Goal: Information Seeking & Learning: Check status

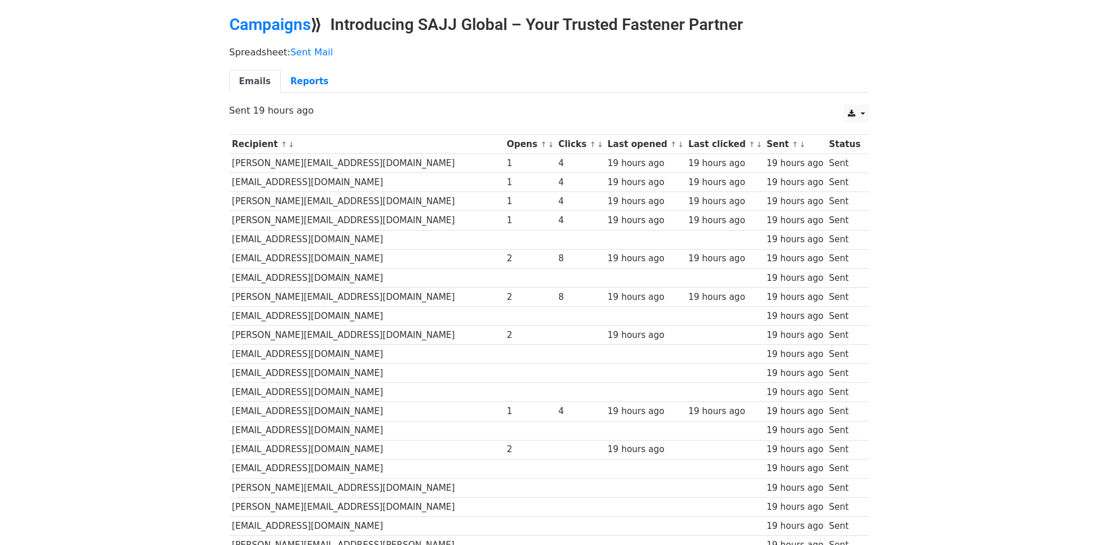
scroll to position [34, 0]
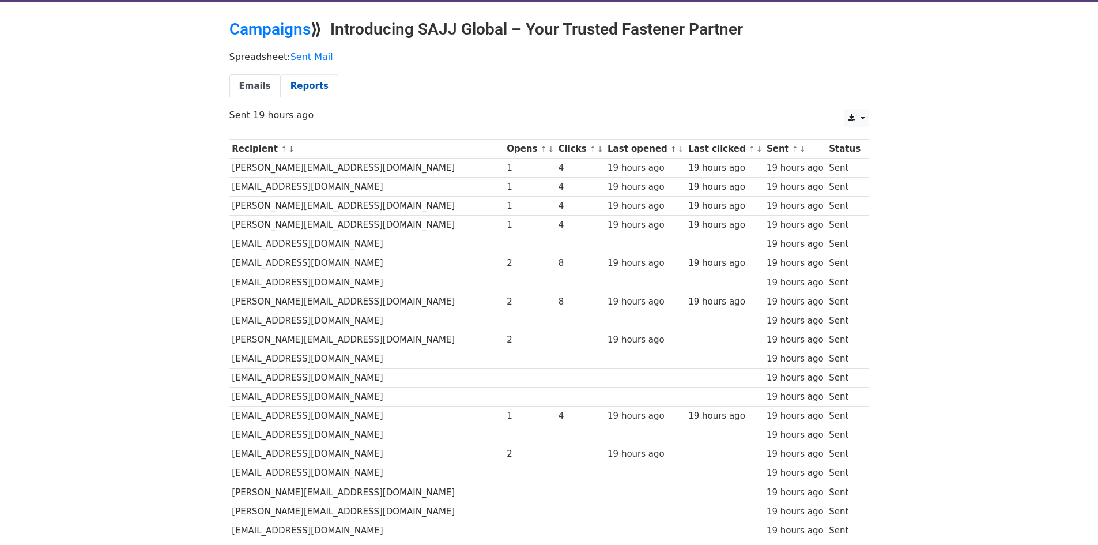
click at [300, 85] on link "Reports" at bounding box center [310, 86] width 58 height 24
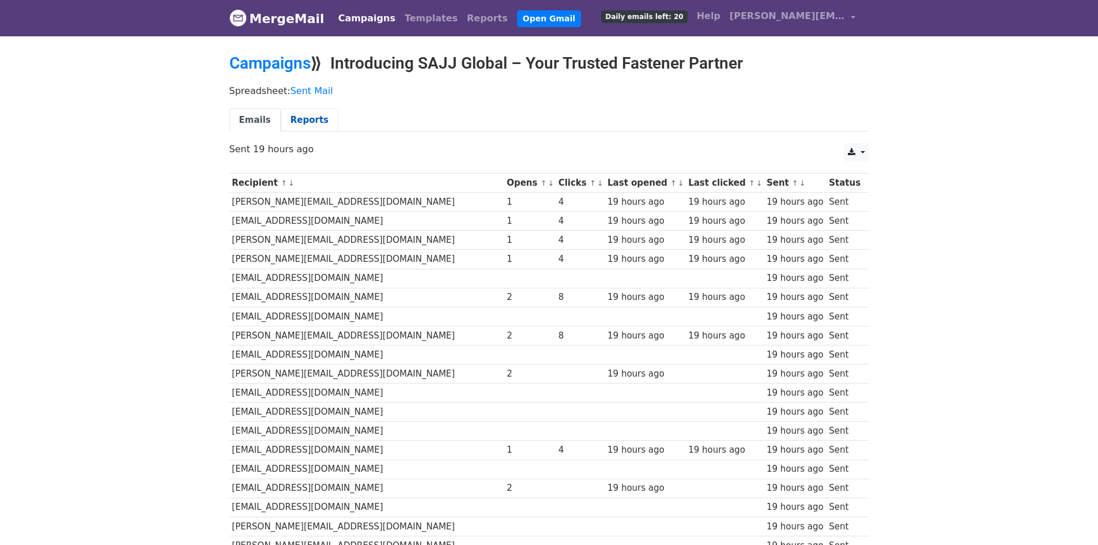
click at [306, 111] on link "Reports" at bounding box center [310, 120] width 58 height 24
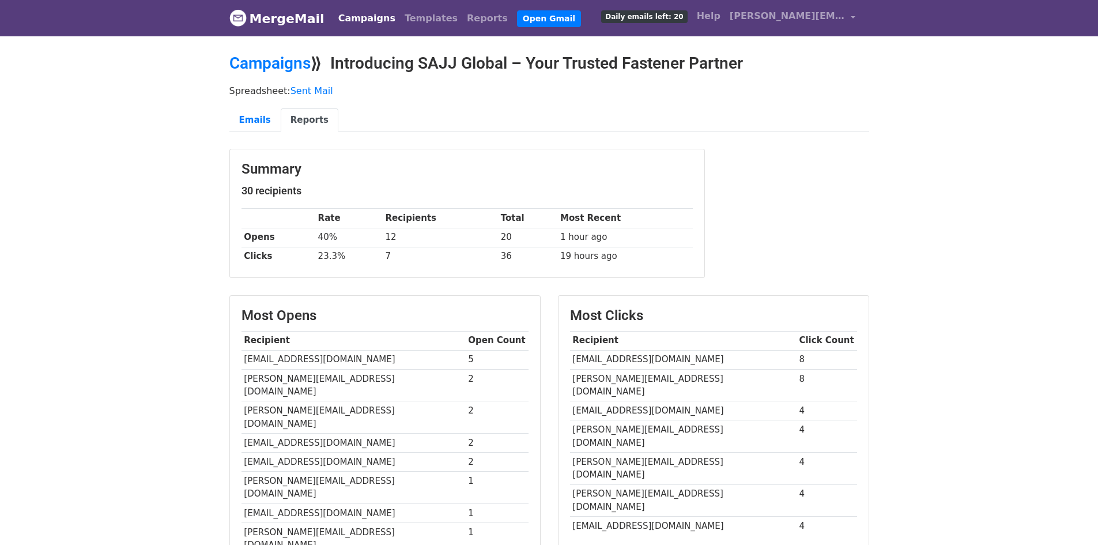
click at [269, 20] on link "MergeMail" at bounding box center [276, 18] width 95 height 24
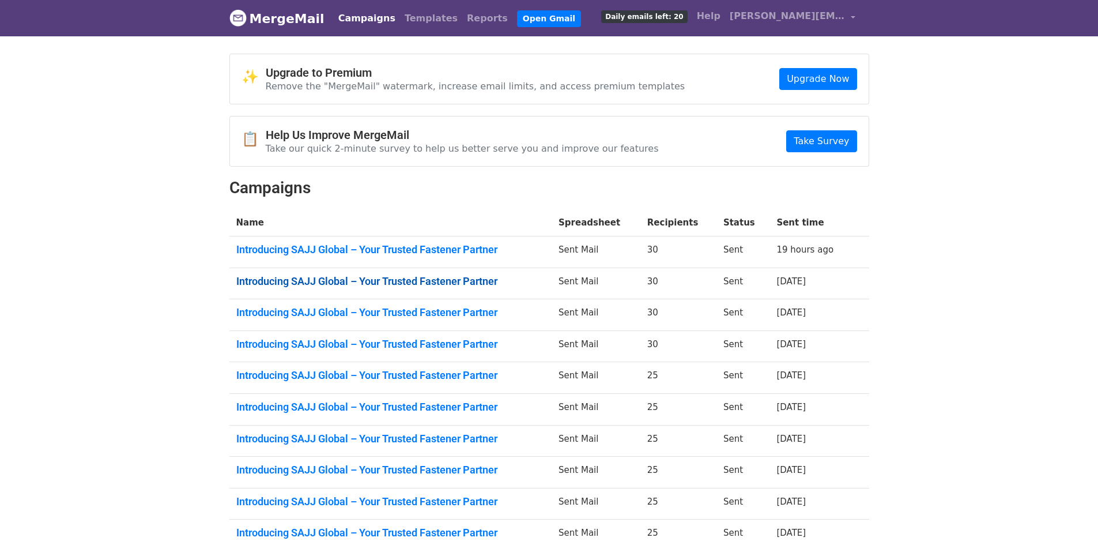
click at [401, 280] on link "Introducing SAJJ Global – Your Trusted Fastener Partner" at bounding box center [390, 281] width 309 height 13
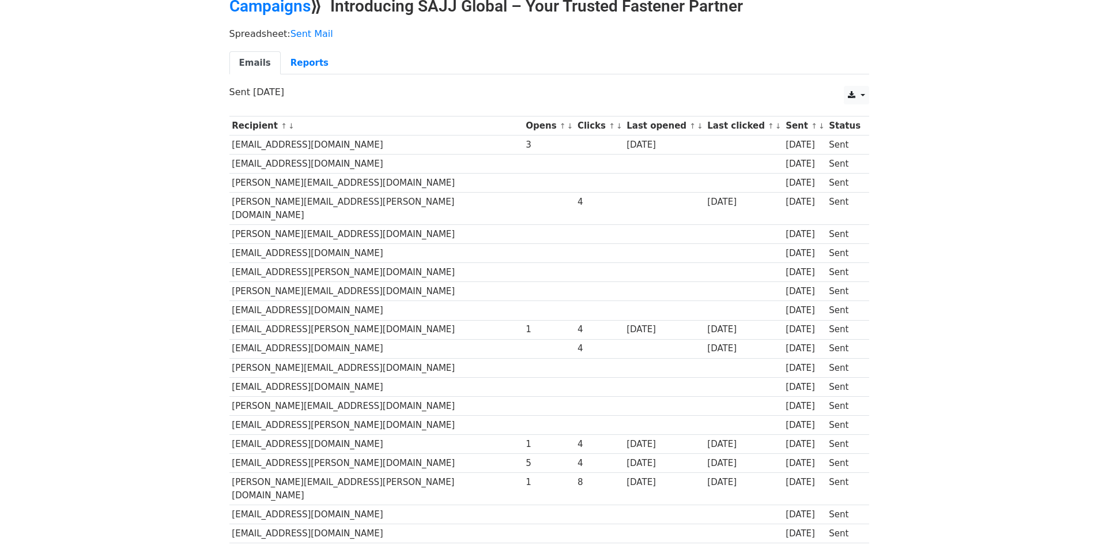
scroll to position [34, 0]
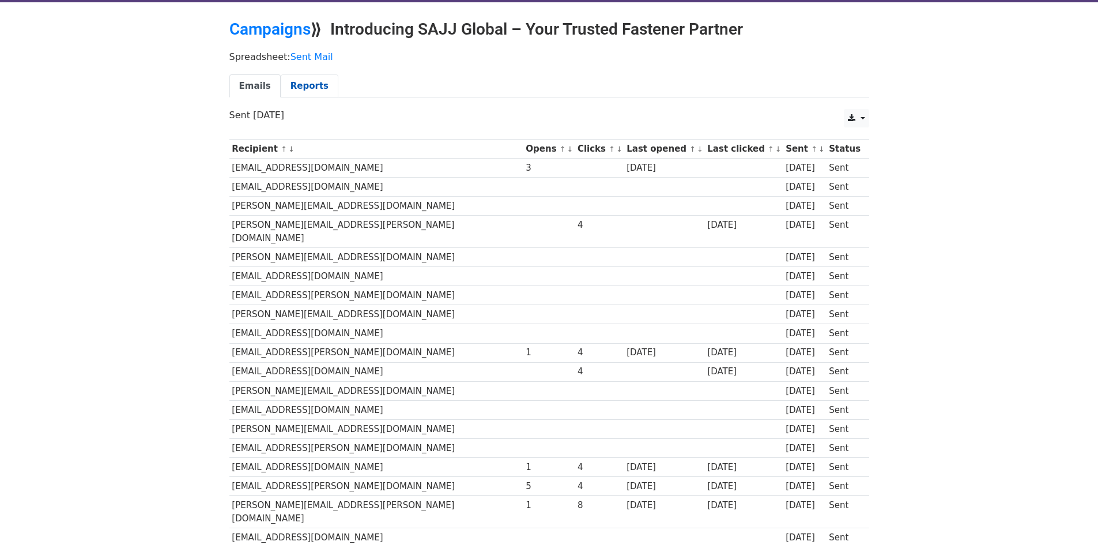
click at [291, 97] on link "Reports" at bounding box center [310, 86] width 58 height 24
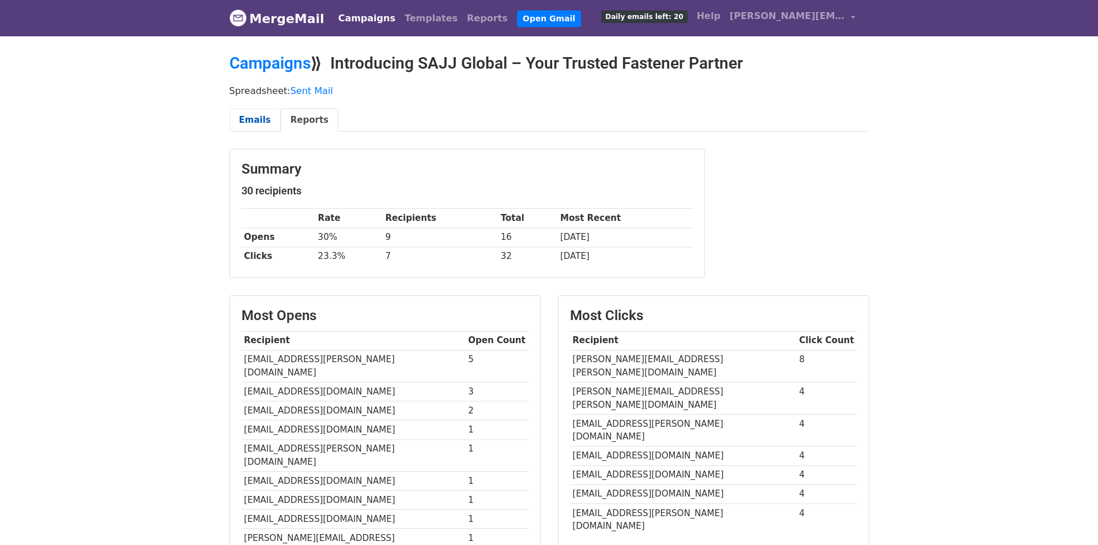
click at [258, 116] on link "Emails" at bounding box center [254, 120] width 51 height 24
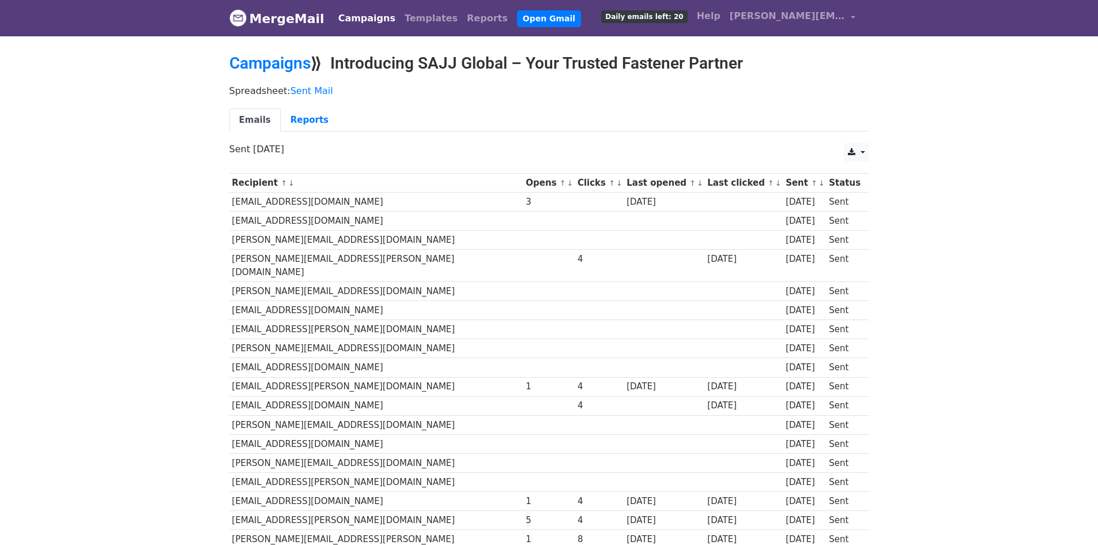
click at [255, 32] on nav "MergeMail Campaigns Templates Reports Open Gmail Daily emails left: 20 Help joa…" at bounding box center [549, 18] width 640 height 36
click at [264, 14] on link "MergeMail" at bounding box center [276, 18] width 95 height 24
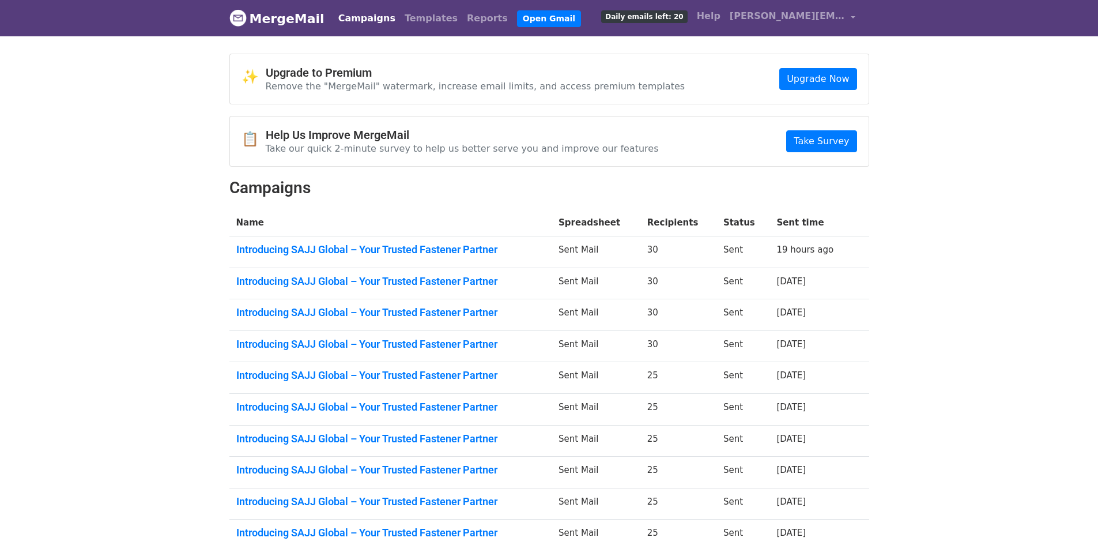
click at [288, 304] on td "Introducing SAJJ Global – Your Trusted Fastener Partner" at bounding box center [390, 315] width 323 height 32
click at [281, 307] on link "Introducing SAJJ Global – Your Trusted Fastener Partner" at bounding box center [390, 312] width 309 height 13
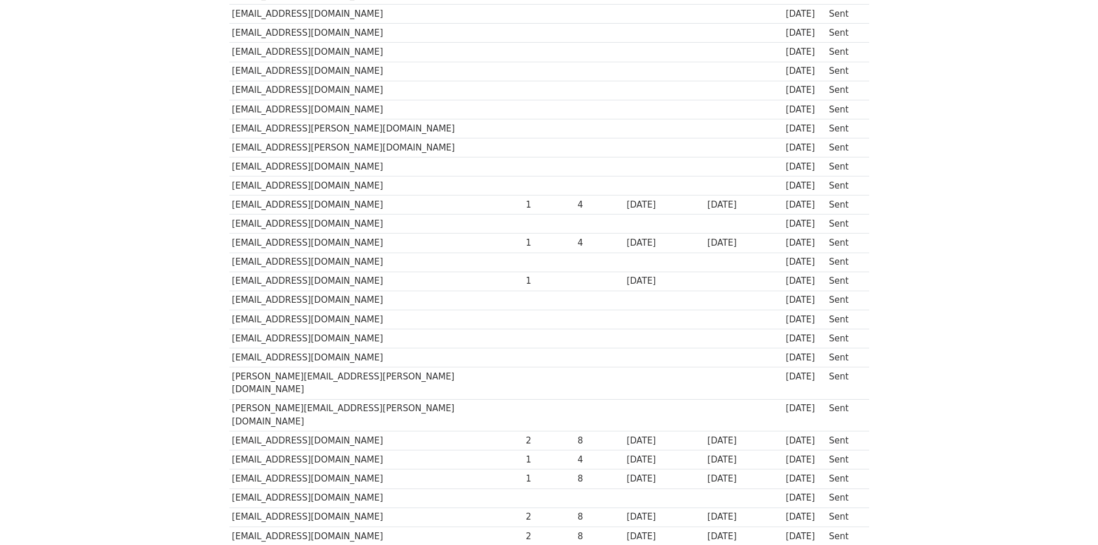
scroll to position [322, 0]
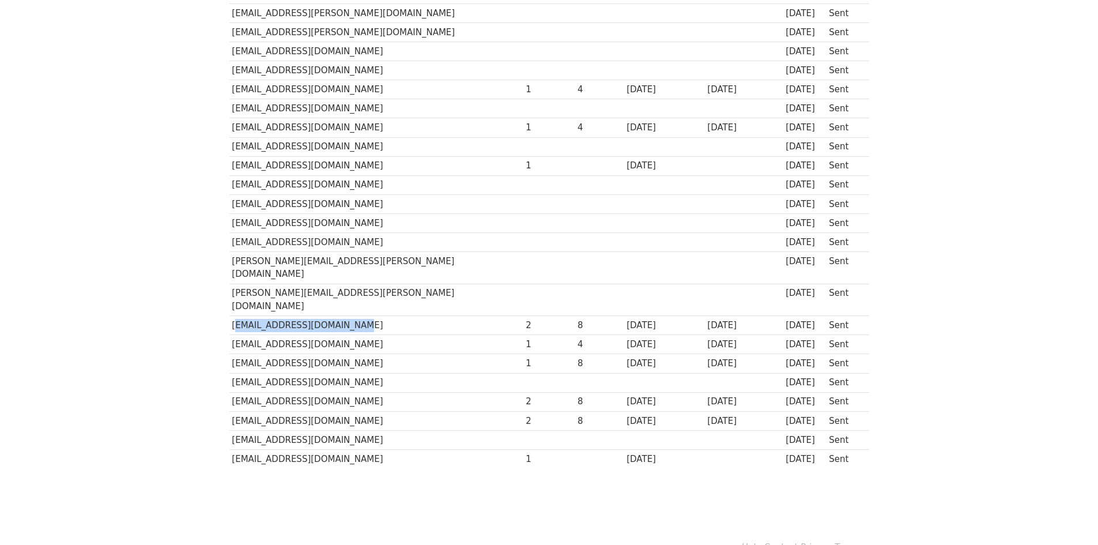
drag, startPoint x: 232, startPoint y: 297, endPoint x: 356, endPoint y: 301, distance: 124.6
click at [356, 316] on td "kramrath@magro-germany.de" at bounding box center [376, 325] width 294 height 19
click at [404, 354] on td "eva.jeuck@gmh-gruppe.de" at bounding box center [376, 363] width 294 height 19
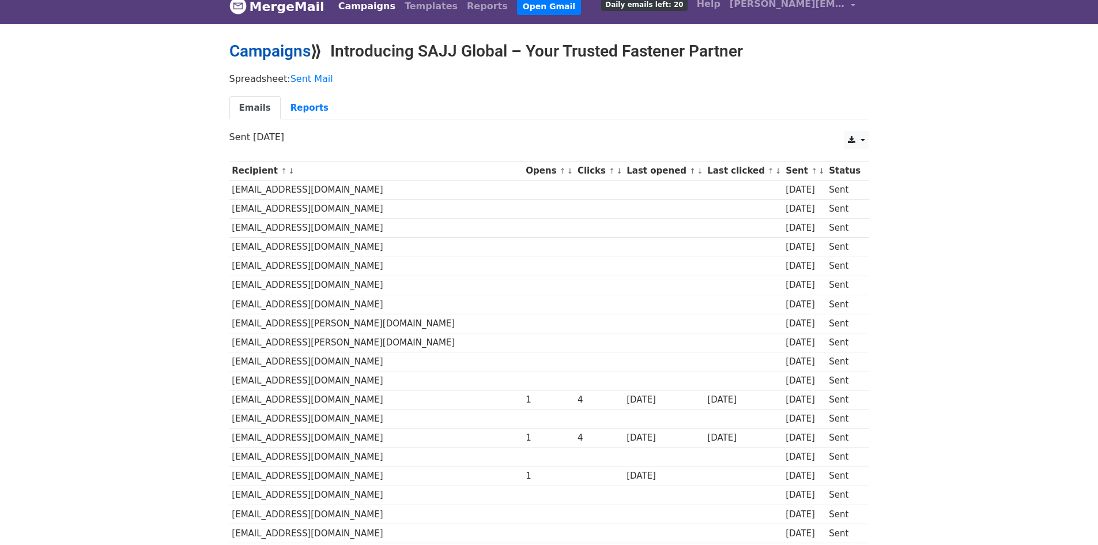
scroll to position [0, 0]
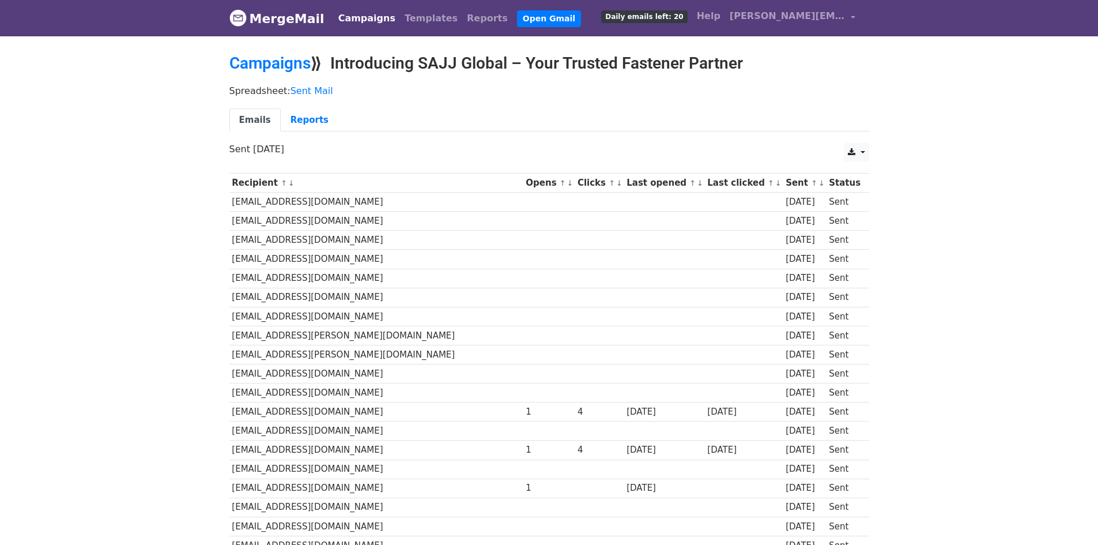
click at [280, 27] on link "MergeMail" at bounding box center [276, 18] width 95 height 24
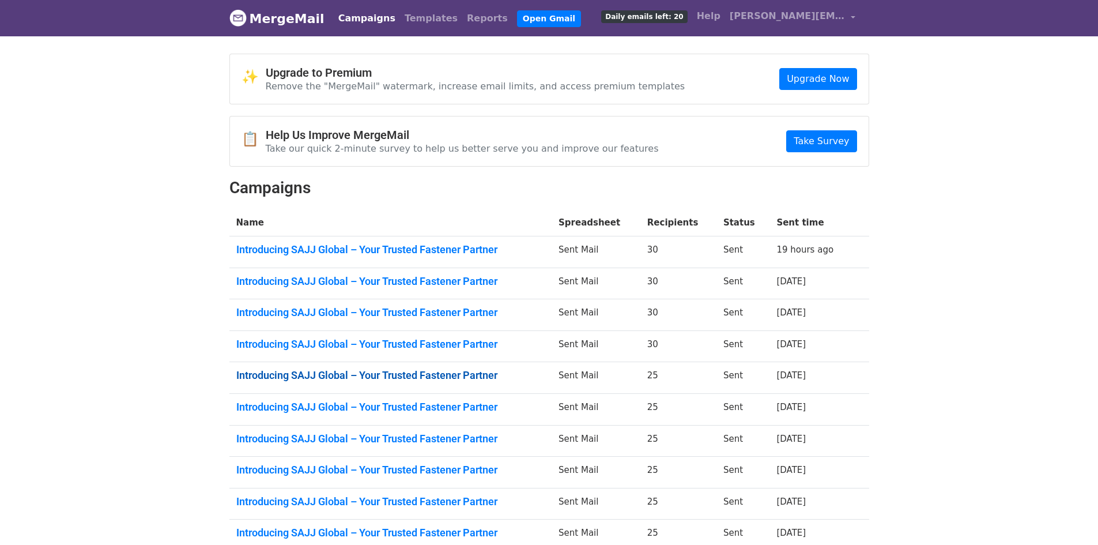
click at [459, 373] on link "Introducing SAJJ Global – Your Trusted Fastener Partner" at bounding box center [390, 375] width 309 height 13
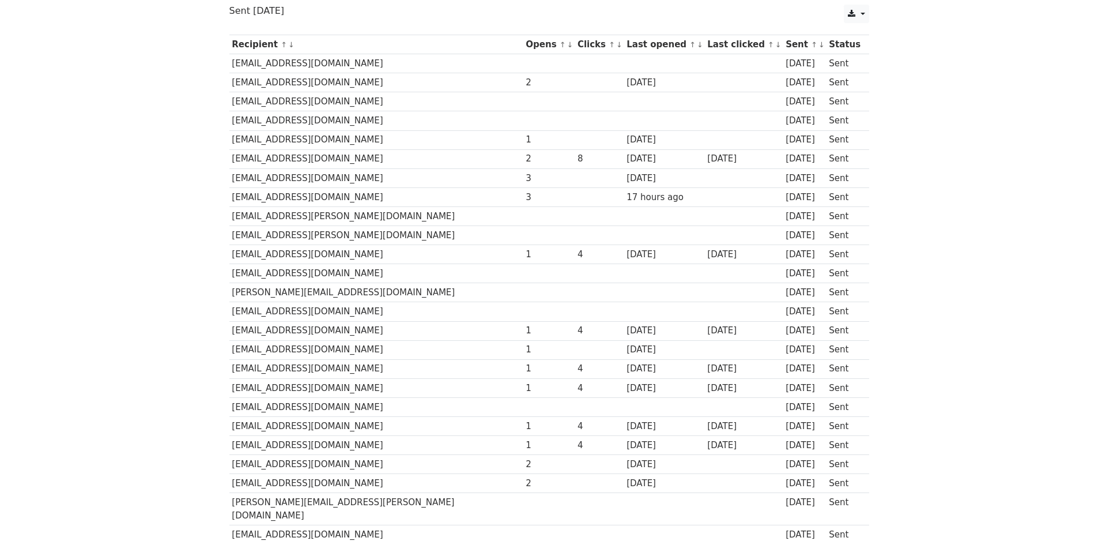
scroll to position [173, 0]
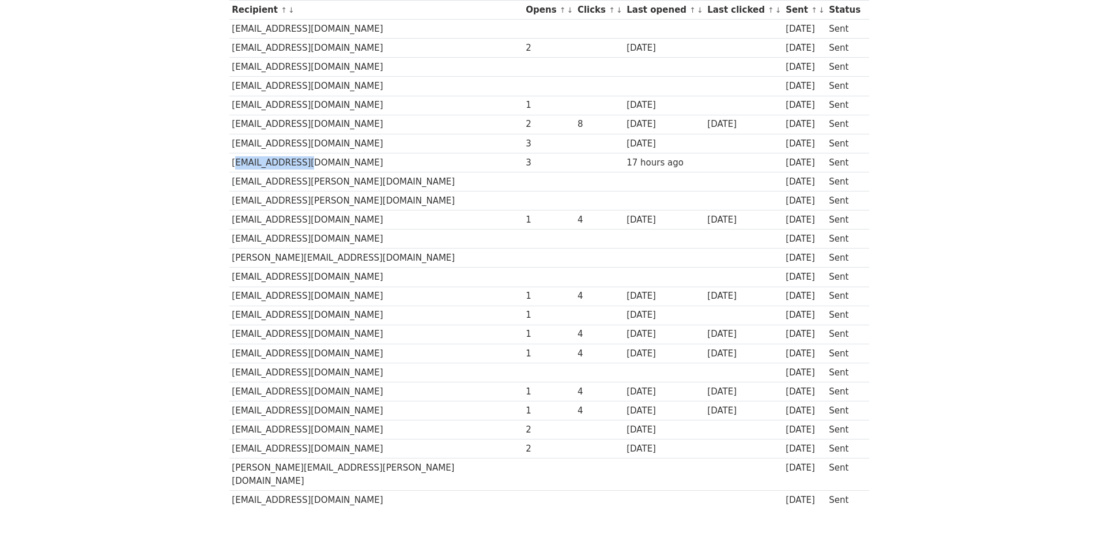
drag, startPoint x: 303, startPoint y: 164, endPoint x: 231, endPoint y: 163, distance: 72.1
click at [231, 163] on td "info@icfsrl.net" at bounding box center [376, 162] width 294 height 19
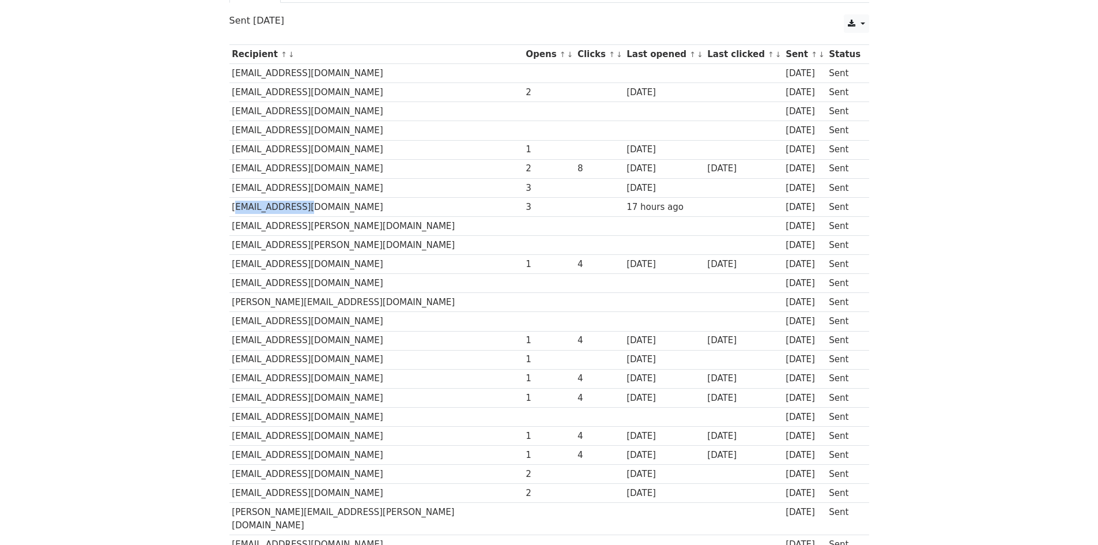
scroll to position [58, 0]
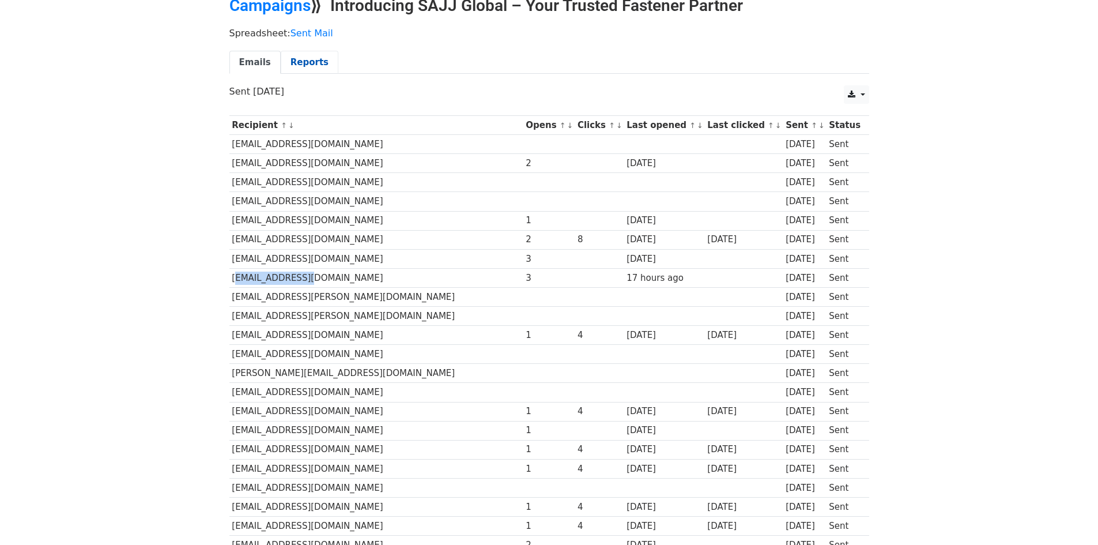
click at [306, 72] on link "Reports" at bounding box center [310, 63] width 58 height 24
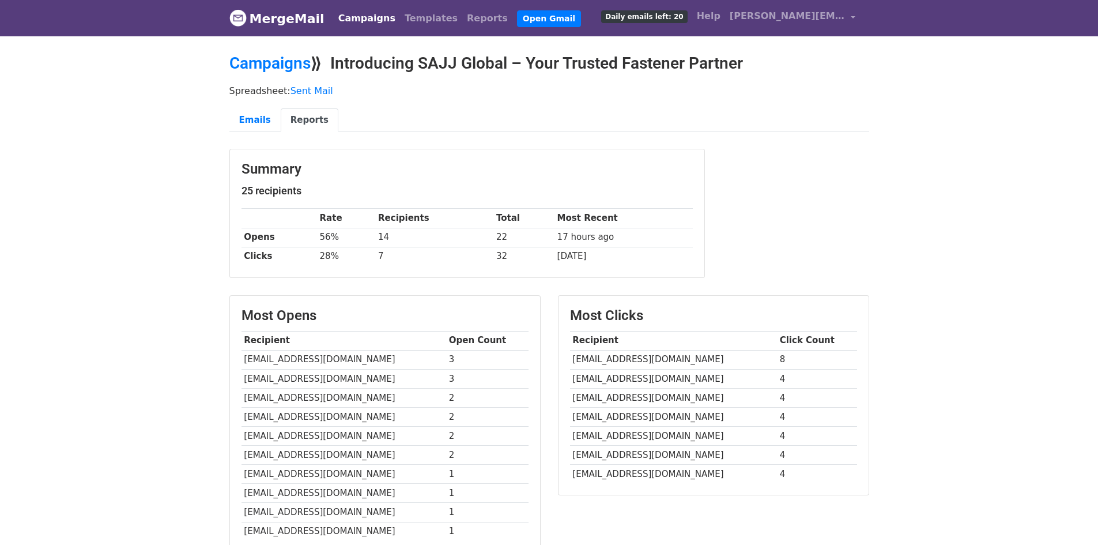
click at [259, 26] on link "MergeMail" at bounding box center [276, 18] width 95 height 24
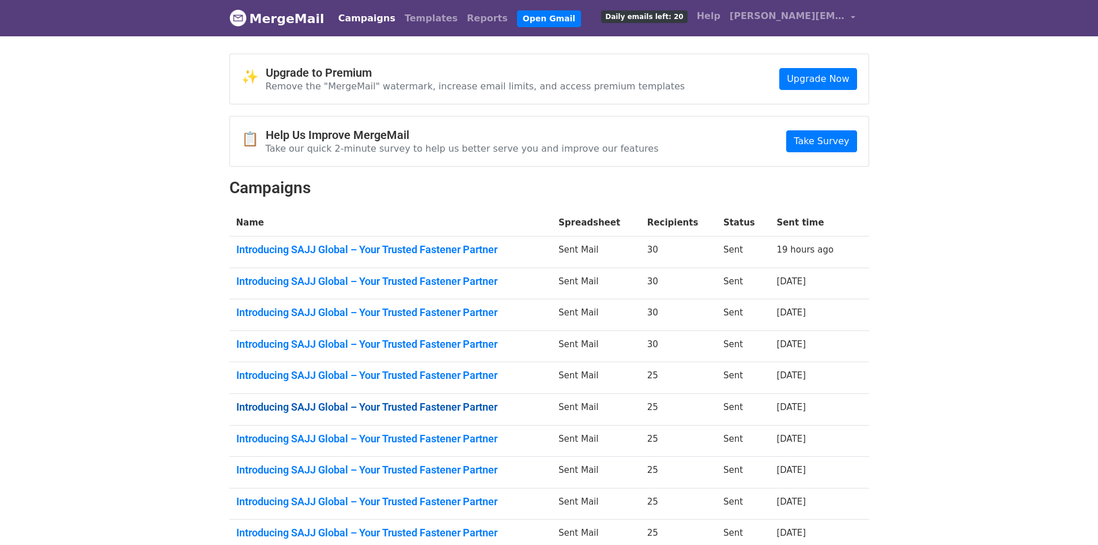
click at [345, 405] on link "Introducing SAJJ Global – Your Trusted Fastener Partner" at bounding box center [390, 407] width 309 height 13
click at [450, 436] on link "Introducing SAJJ Global – Your Trusted Fastener Partner" at bounding box center [390, 438] width 309 height 13
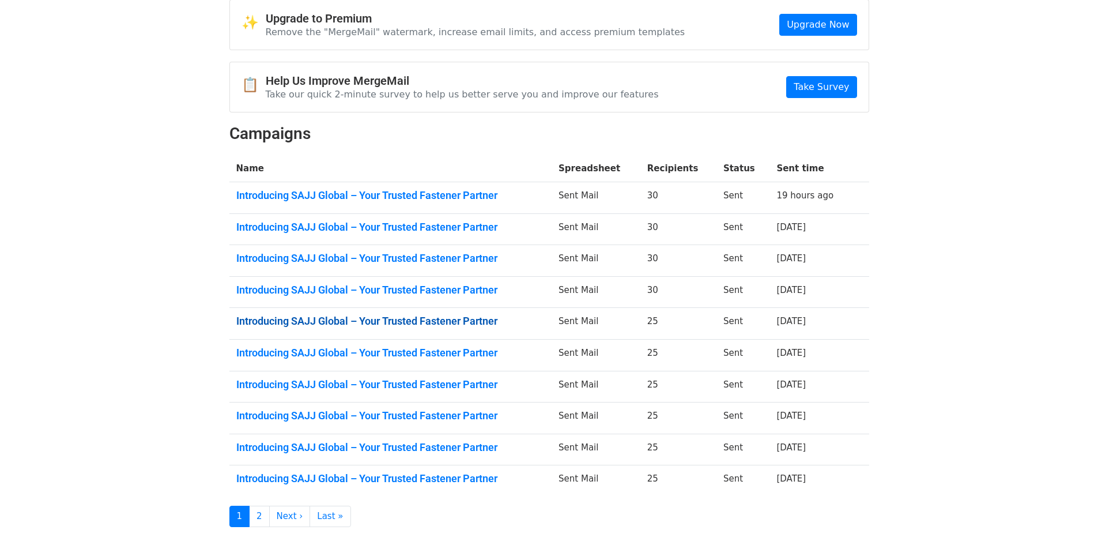
scroll to position [115, 0]
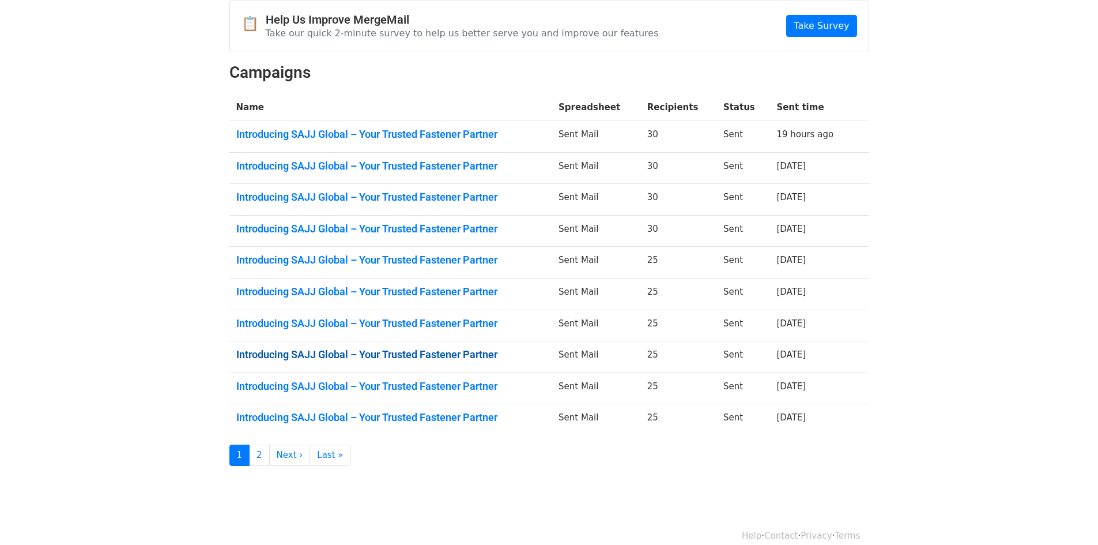
click at [448, 360] on link "Introducing SAJJ Global – Your Trusted Fastener Partner" at bounding box center [390, 354] width 309 height 13
click at [382, 386] on link "Introducing SAJJ Global – Your Trusted Fastener Partner" at bounding box center [390, 386] width 309 height 13
click at [468, 421] on link "Introducing SAJJ Global – Your Trusted Fastener Partner" at bounding box center [390, 417] width 309 height 13
click at [263, 460] on link "2" at bounding box center [259, 455] width 21 height 21
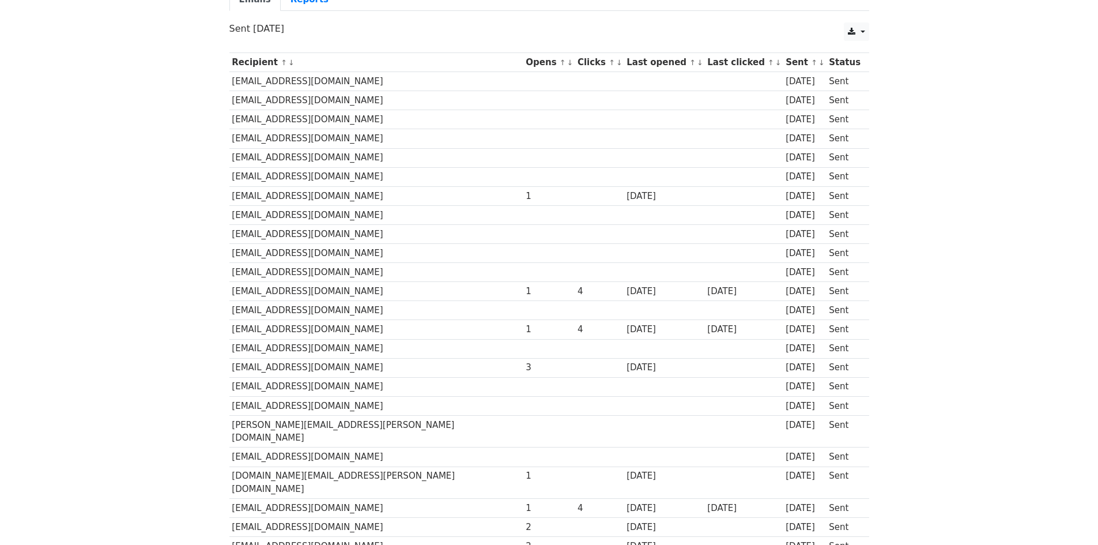
scroll to position [173, 0]
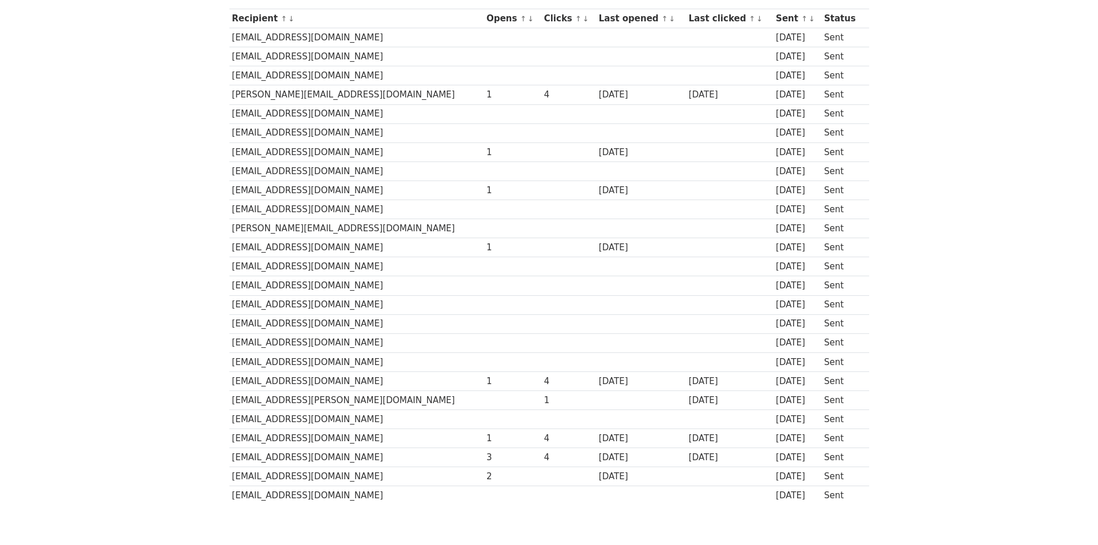
scroll to position [173, 0]
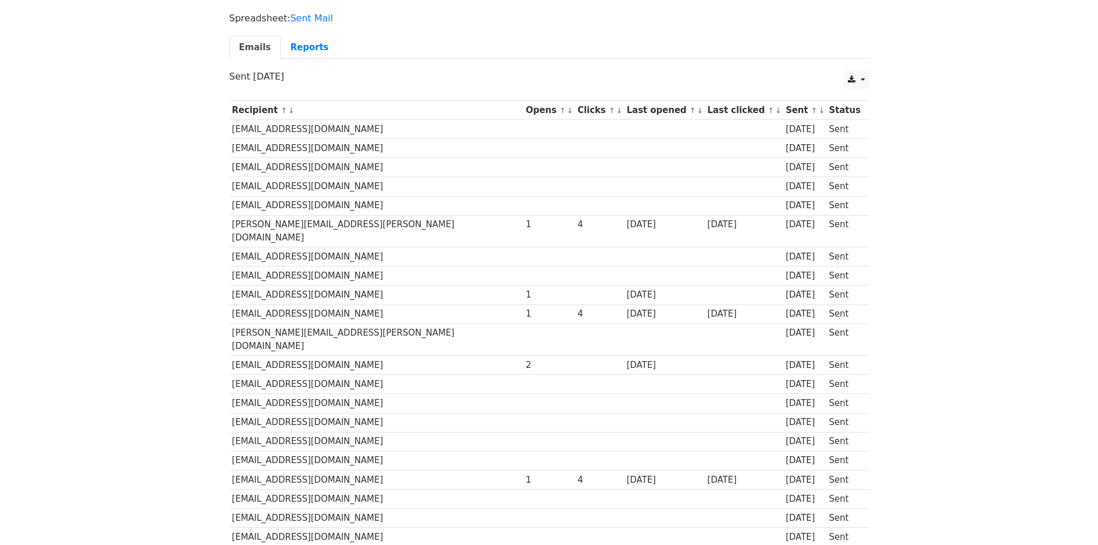
scroll to position [173, 0]
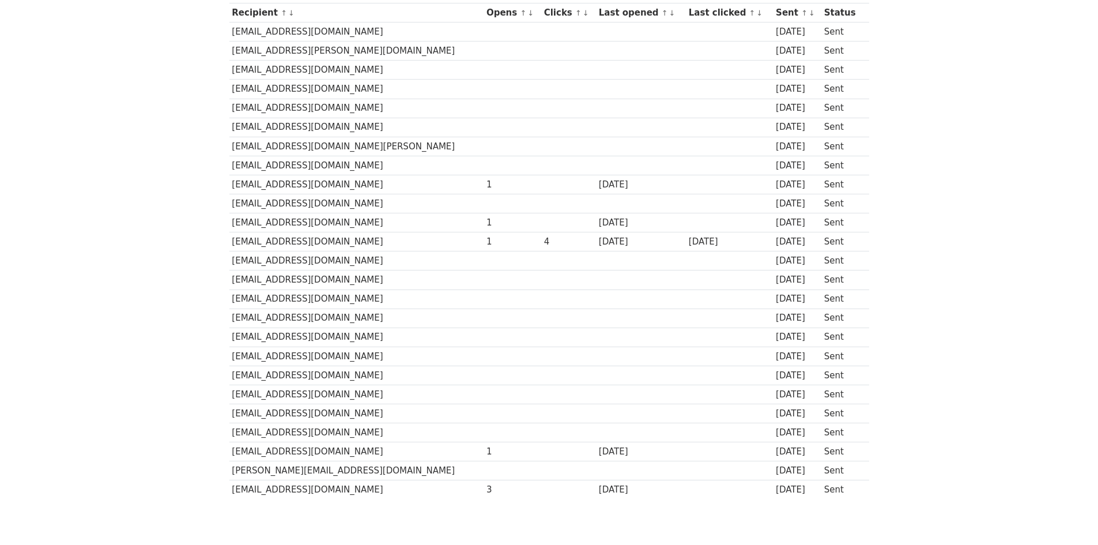
scroll to position [173, 0]
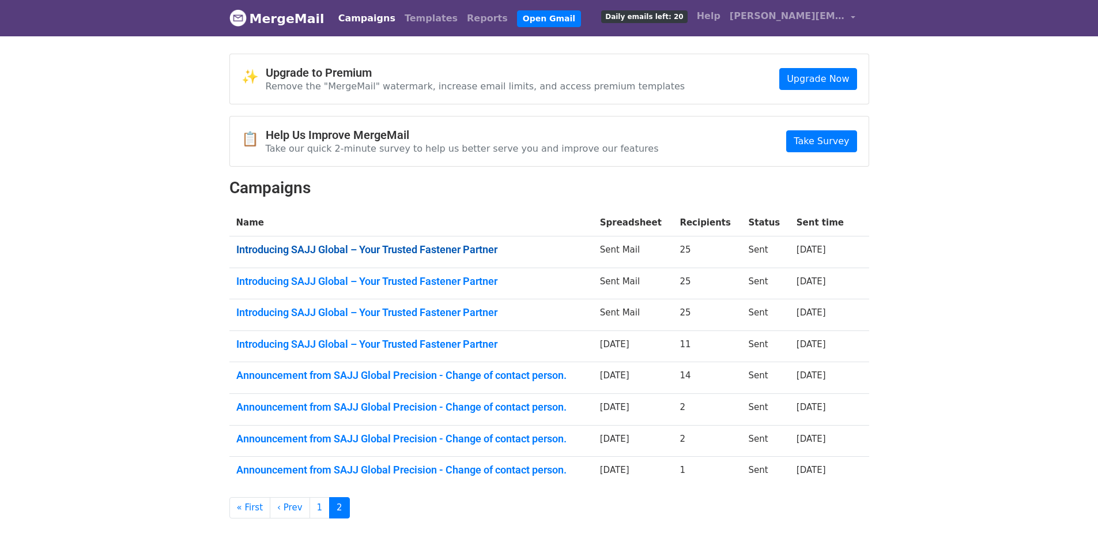
click at [368, 252] on link "Introducing SAJJ Global – Your Trusted Fastener Partner" at bounding box center [411, 249] width 350 height 13
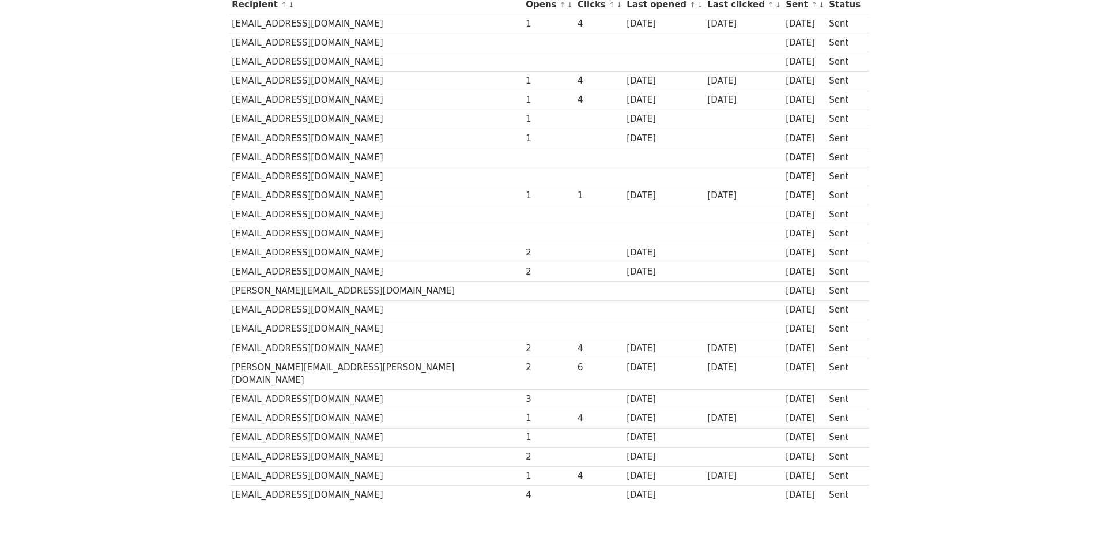
scroll to position [111, 0]
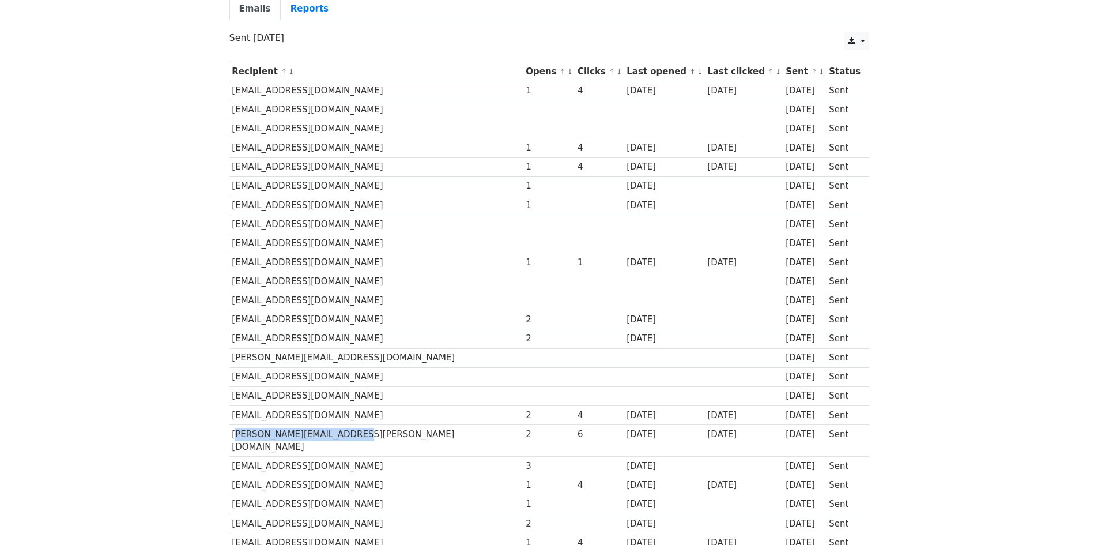
drag, startPoint x: 232, startPoint y: 433, endPoint x: 348, endPoint y: 439, distance: 116.1
click at [348, 439] on td "[PERSON_NAME][EMAIL_ADDRESS][PERSON_NAME][DOMAIN_NAME]" at bounding box center [376, 440] width 294 height 32
